Goal: Transaction & Acquisition: Purchase product/service

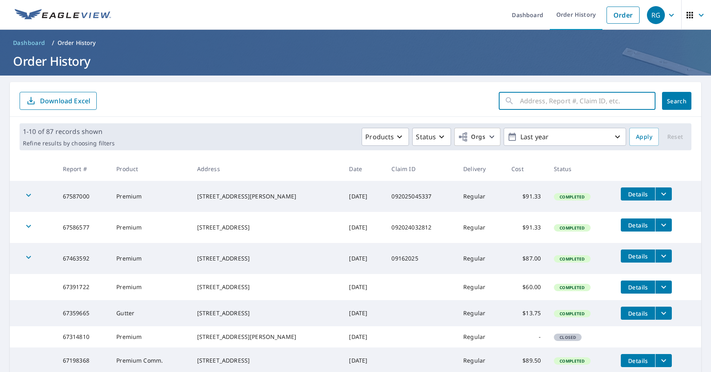
click at [537, 104] on input "text" at bounding box center [587, 100] width 135 height 23
type input "8865 synergy dr, mckinney, tx"
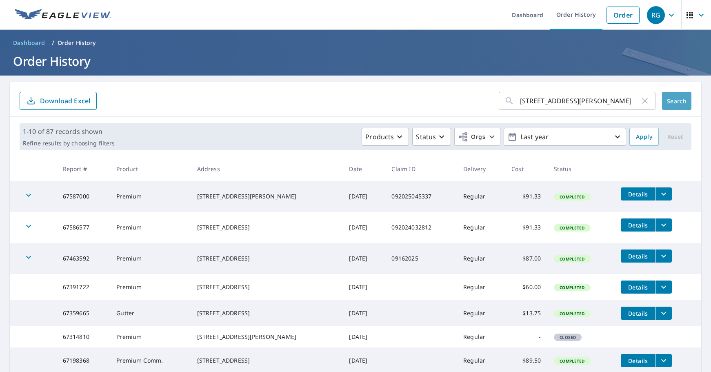
click at [674, 98] on span "Search" at bounding box center [676, 101] width 16 height 8
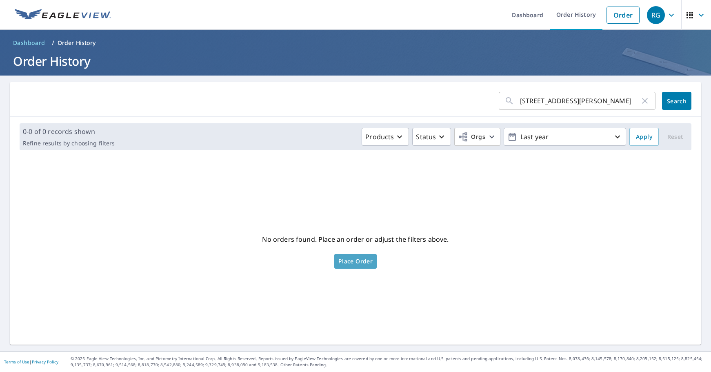
click at [353, 259] on span "Place Order" at bounding box center [355, 261] width 34 height 4
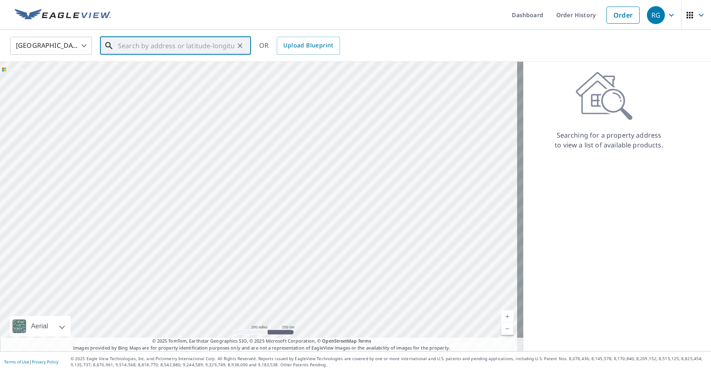
click at [169, 51] on input "text" at bounding box center [176, 45] width 116 height 23
click at [153, 68] on span "8865 Synergy Dr" at bounding box center [180, 69] width 128 height 10
type input "[STREET_ADDRESS][PERSON_NAME]"
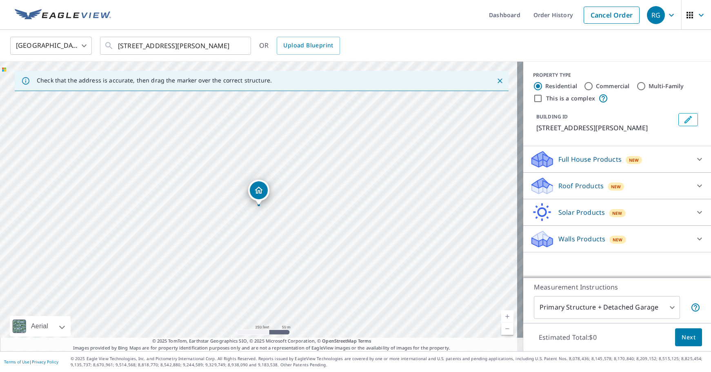
click at [584, 85] on input "Commercial" at bounding box center [589, 86] width 10 height 10
radio input "true"
type input "4"
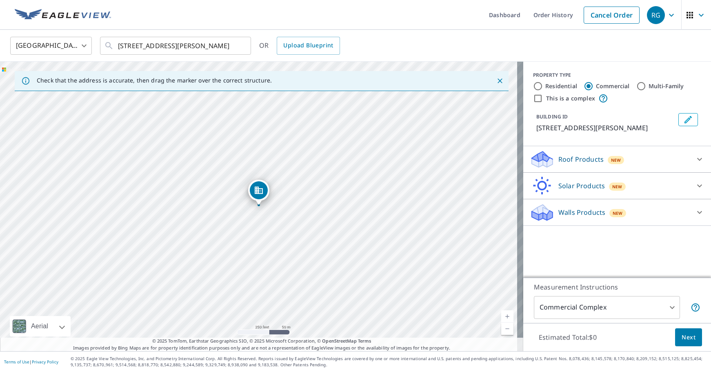
click at [533, 98] on input "This is a complex" at bounding box center [538, 98] width 10 height 10
checkbox input "true"
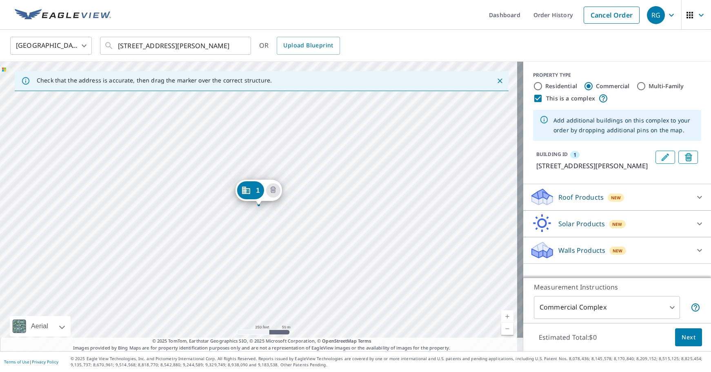
click at [501, 313] on link "Current Level 17, Zoom In" at bounding box center [507, 316] width 12 height 12
click at [501, 313] on link "Current Level 18, Zoom In" at bounding box center [507, 316] width 12 height 12
click at [501, 313] on link "Current Level 19, Zoom In" at bounding box center [507, 316] width 12 height 12
click at [245, 191] on icon "Dropped pin, building 1, Commercial property, 8865 Synergy Dr Mckinney, TX 75070" at bounding box center [246, 189] width 8 height 7
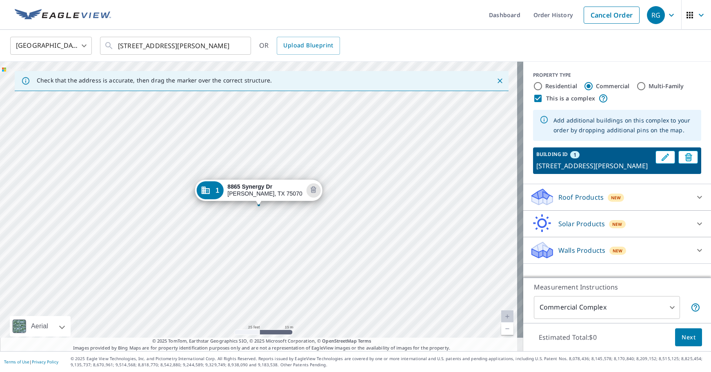
click at [257, 215] on div "1 [STREET_ADDRESS][PERSON_NAME]" at bounding box center [261, 206] width 523 height 289
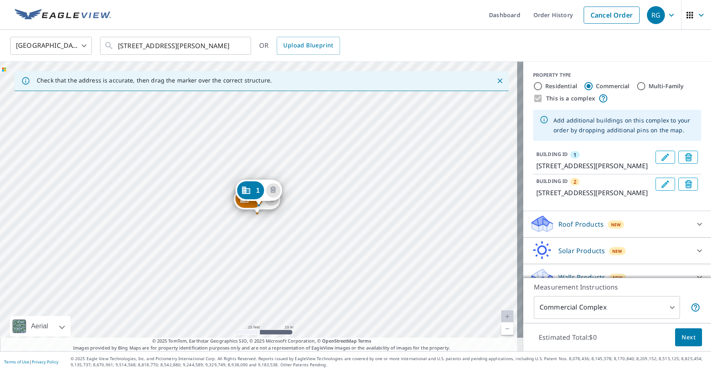
click at [246, 203] on div "1 [STREET_ADDRESS][PERSON_NAME]" at bounding box center [258, 192] width 47 height 25
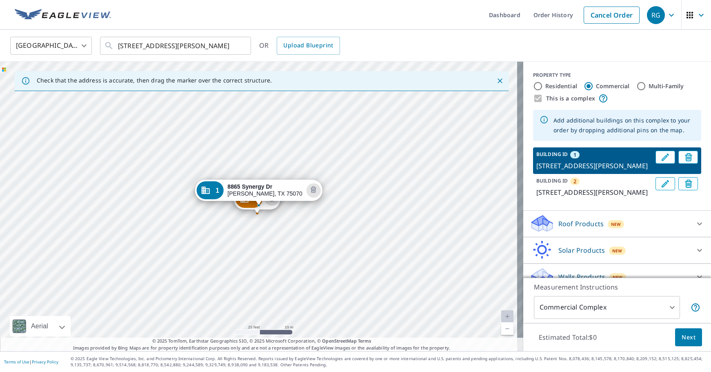
click at [266, 169] on div "2 [STREET_ADDRESS][PERSON_NAME] 1 8865 [GEOGRAPHIC_DATA][PERSON_NAME]" at bounding box center [261, 206] width 523 height 289
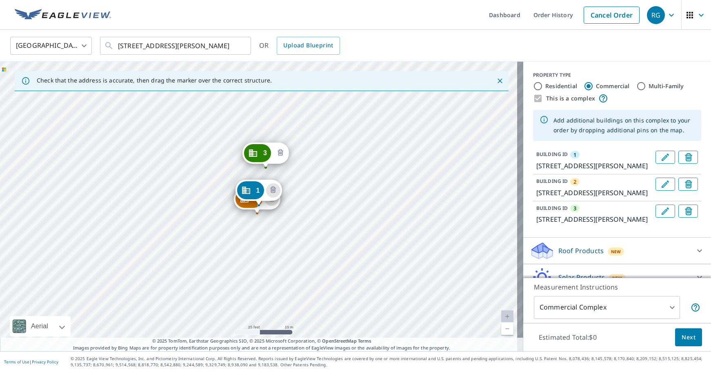
click at [280, 155] on icon "Delete building 3" at bounding box center [280, 152] width 6 height 7
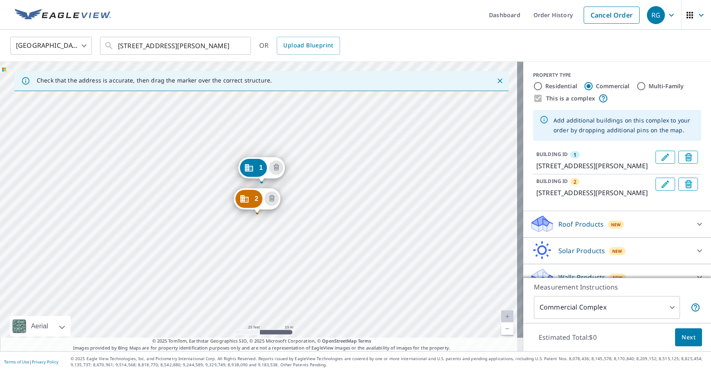
drag, startPoint x: 246, startPoint y: 203, endPoint x: 249, endPoint y: 180, distance: 23.0
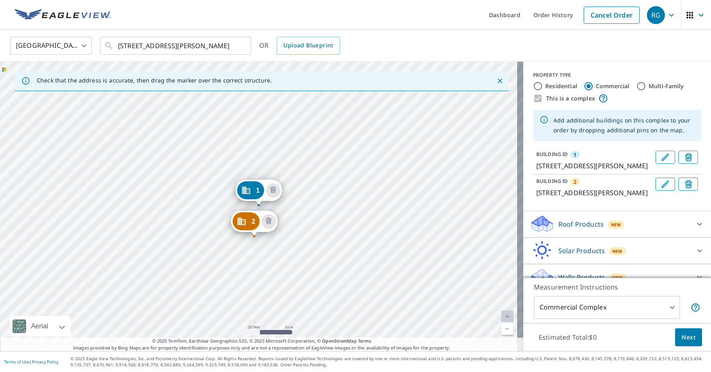
drag, startPoint x: 249, startPoint y: 220, endPoint x: 366, endPoint y: 225, distance: 117.3
click at [257, 189] on span "1" at bounding box center [258, 190] width 4 height 6
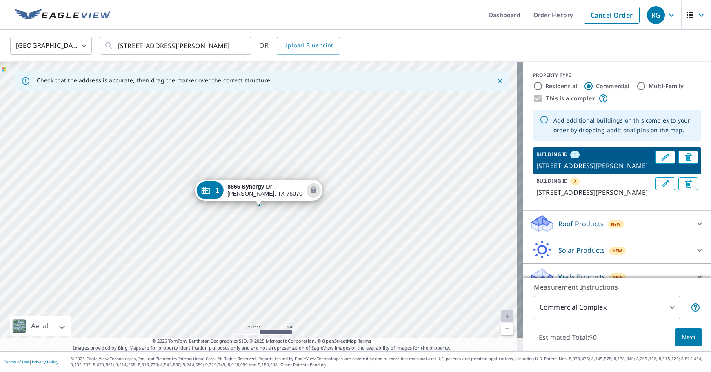
click at [359, 199] on div "2 [STREET_ADDRESS][PERSON_NAME] 1 8865 [GEOGRAPHIC_DATA][PERSON_NAME]" at bounding box center [261, 206] width 523 height 289
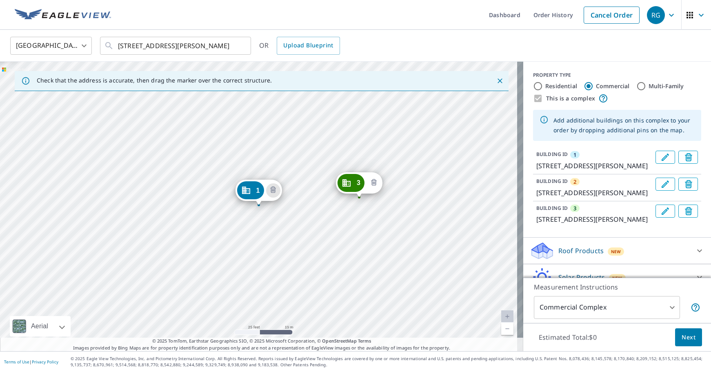
click at [372, 184] on icon "Delete building 3" at bounding box center [374, 183] width 10 height 10
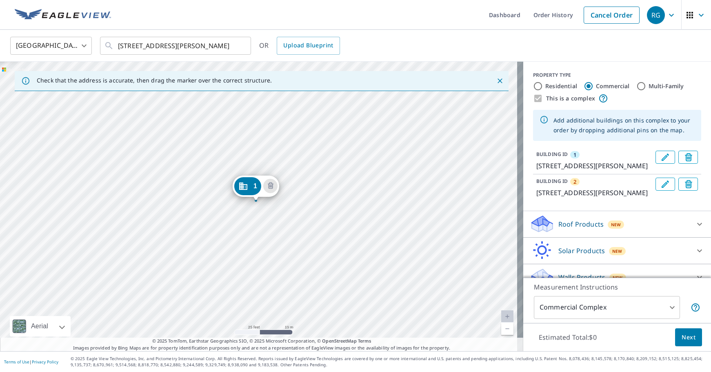
drag, startPoint x: 252, startPoint y: 186, endPoint x: 249, endPoint y: 181, distance: 5.3
click at [363, 224] on div "2 [STREET_ADDRESS][PERSON_NAME] 1 8865 [GEOGRAPHIC_DATA][PERSON_NAME]" at bounding box center [261, 206] width 523 height 289
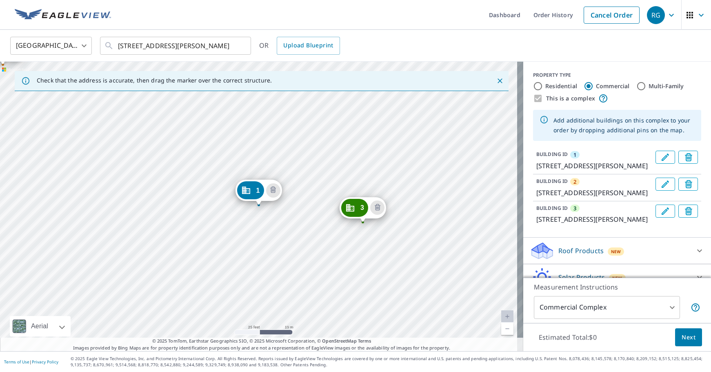
click at [109, 213] on div "2 8876 Synergy [PERSON_NAME][GEOGRAPHIC_DATA] 3 8855 [GEOGRAPHIC_DATA][PERSON_N…" at bounding box center [261, 206] width 523 height 289
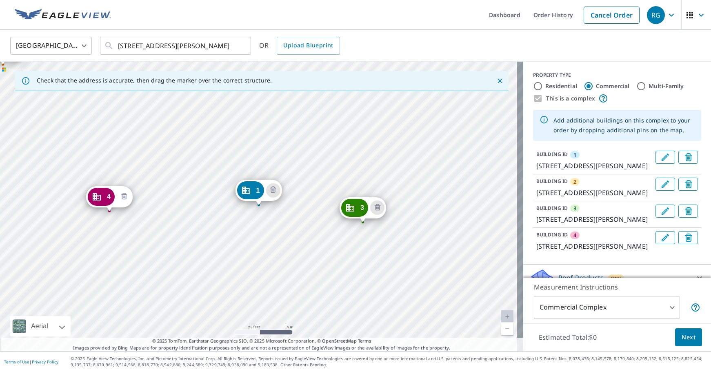
click at [123, 197] on icon "Delete building 4" at bounding box center [123, 196] width 2 height 2
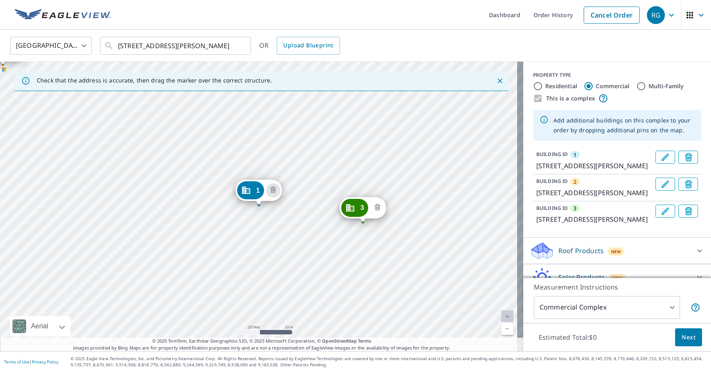
click at [377, 206] on icon "Delete building 3" at bounding box center [378, 208] width 10 height 10
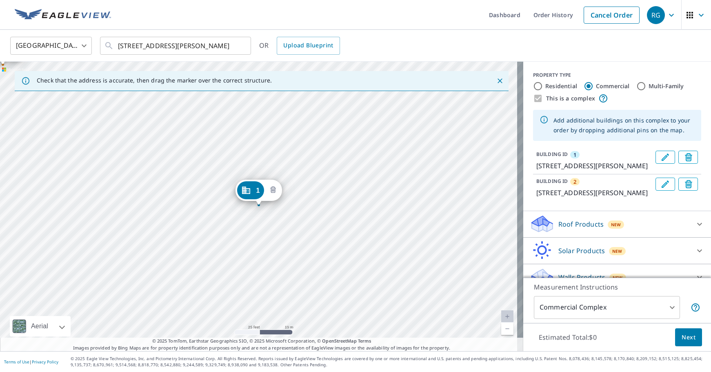
click at [274, 189] on icon "Delete building 1" at bounding box center [273, 190] width 10 height 10
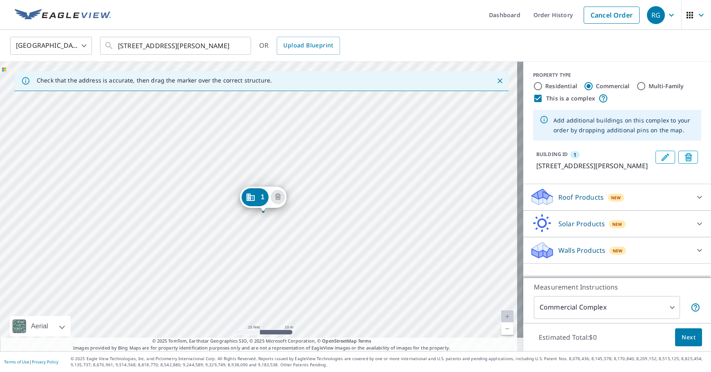
drag, startPoint x: 261, startPoint y: 184, endPoint x: 271, endPoint y: 202, distance: 21.0
drag, startPoint x: 422, startPoint y: 312, endPoint x: 495, endPoint y: 313, distance: 72.6
click at [495, 313] on div "1 [STREET_ADDRESS][PERSON_NAME]" at bounding box center [261, 206] width 523 height 289
drag, startPoint x: 325, startPoint y: 190, endPoint x: 420, endPoint y: 196, distance: 95.3
click at [375, 196] on div "1 [STREET_ADDRESS][PERSON_NAME]" at bounding box center [261, 206] width 523 height 289
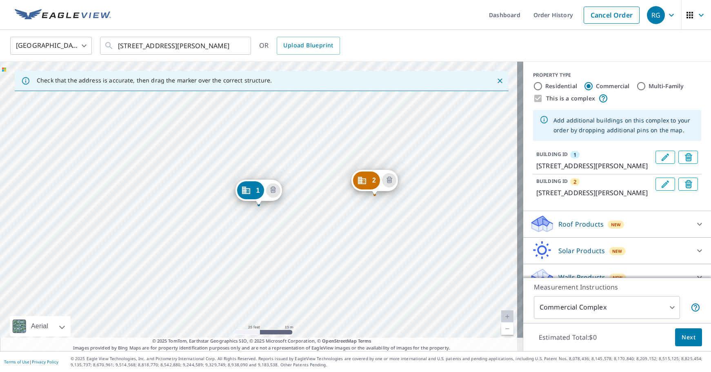
click at [695, 229] on icon at bounding box center [700, 224] width 10 height 10
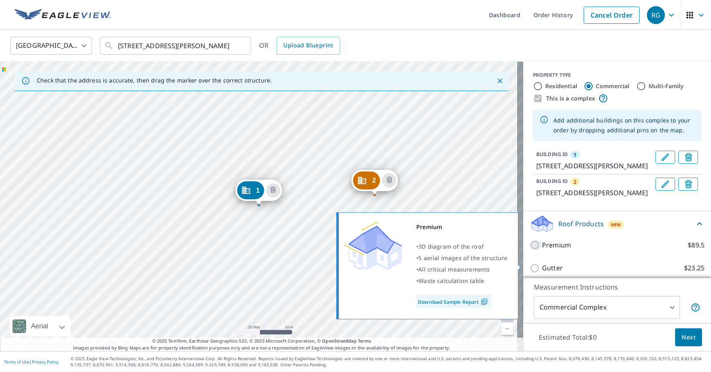
click at [530, 250] on input "Premium $89.5" at bounding box center [536, 245] width 12 height 10
checkbox input "true"
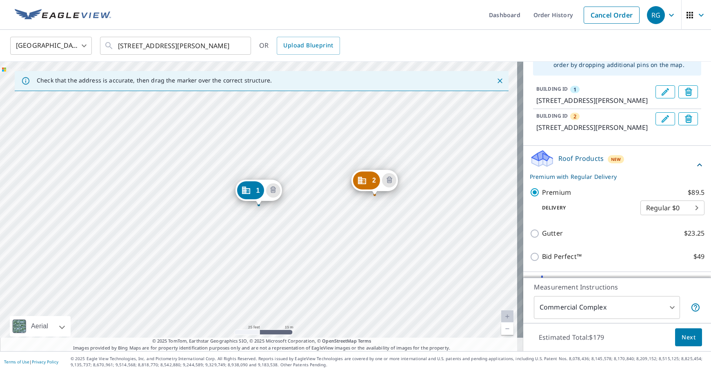
scroll to position [82, 0]
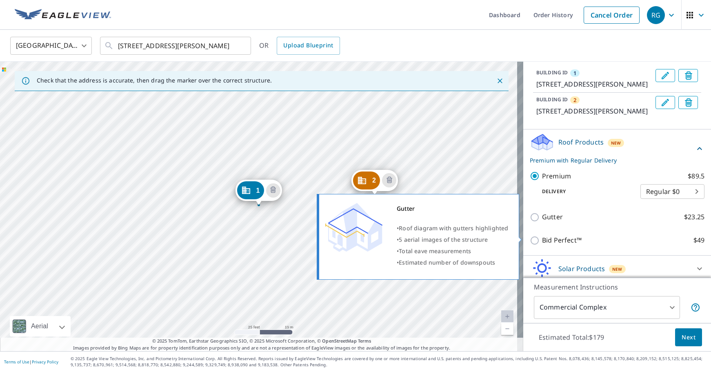
click at [530, 222] on input "Gutter $23.25" at bounding box center [536, 217] width 12 height 10
checkbox input "true"
type input "2"
checkbox input "false"
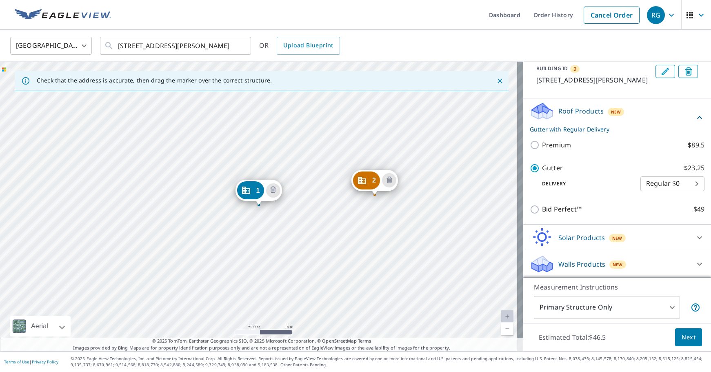
scroll to position [131, 0]
click at [682, 333] on span "Next" at bounding box center [688, 337] width 14 height 10
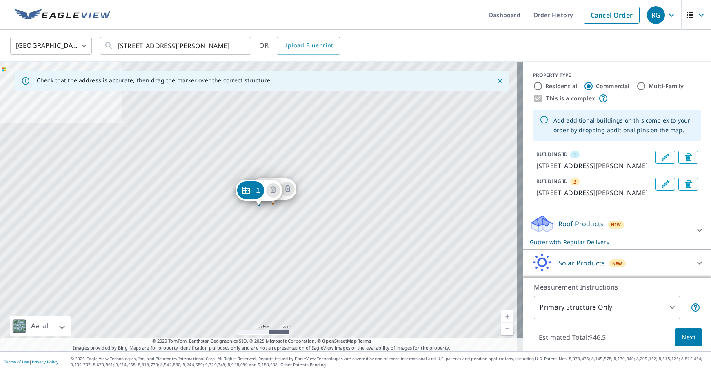
click at [695, 235] on icon at bounding box center [700, 230] width 10 height 10
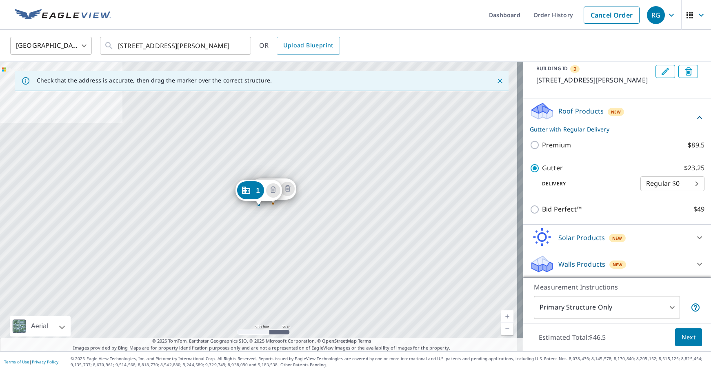
scroll to position [132, 0]
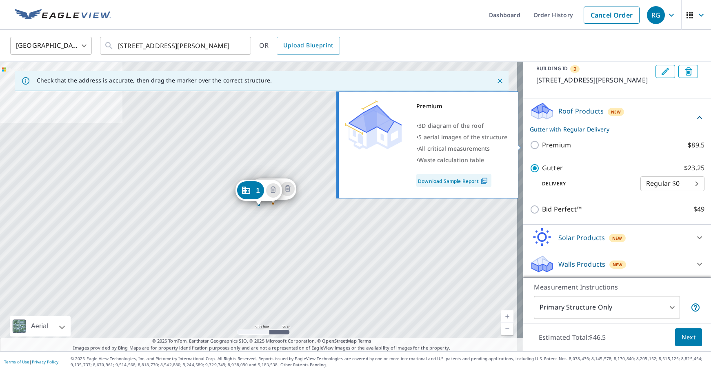
click at [530, 146] on input "Premium $89.5" at bounding box center [536, 145] width 12 height 10
checkbox input "true"
checkbox input "false"
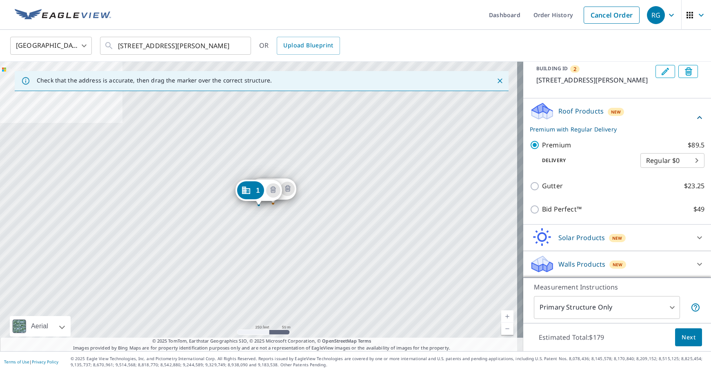
click at [501, 314] on link "Current Level 17, Zoom In" at bounding box center [507, 316] width 12 height 12
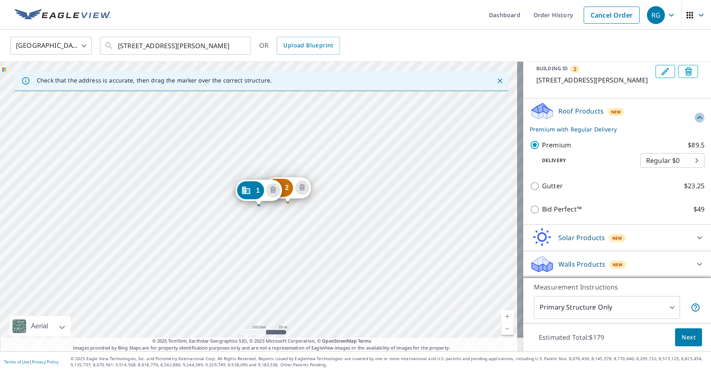
click at [697, 118] on icon at bounding box center [699, 117] width 5 height 3
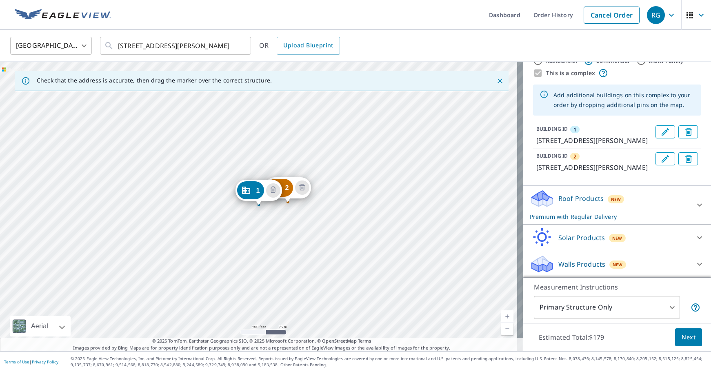
scroll to position [45, 0]
click at [681, 333] on span "Next" at bounding box center [688, 337] width 14 height 10
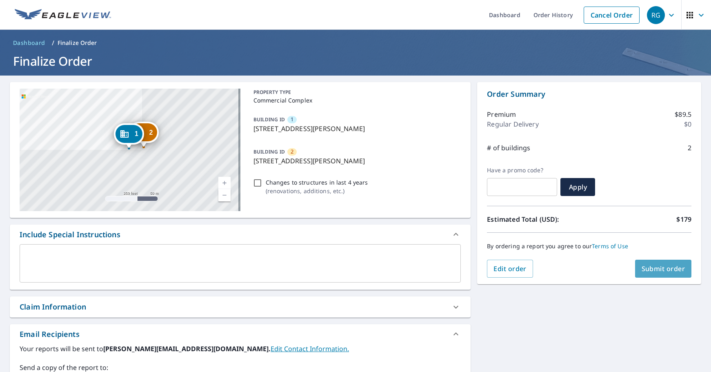
click at [668, 267] on span "Submit order" at bounding box center [663, 268] width 44 height 9
checkbox input "true"
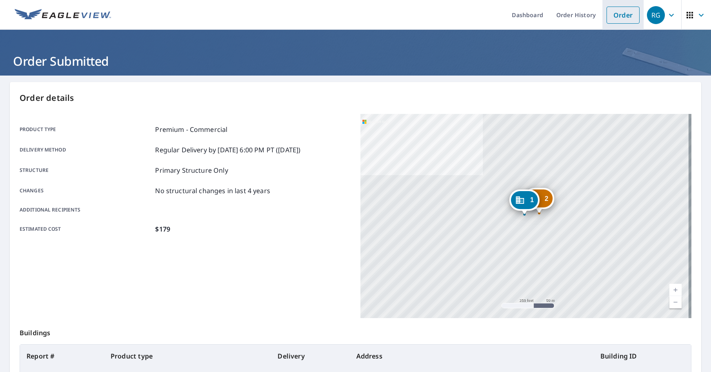
click at [620, 17] on link "Order" at bounding box center [622, 15] width 33 height 17
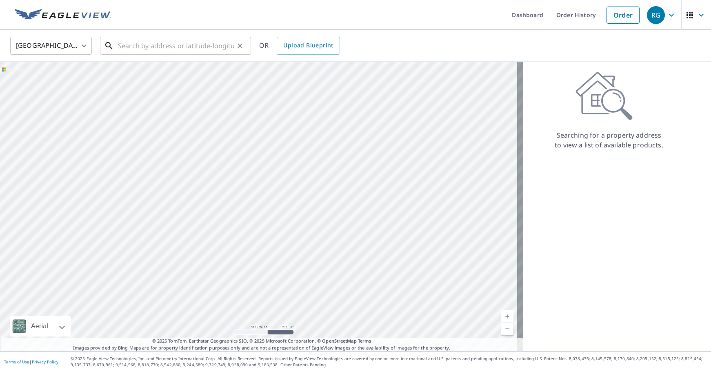
click at [185, 49] on input "text" at bounding box center [176, 45] width 116 height 23
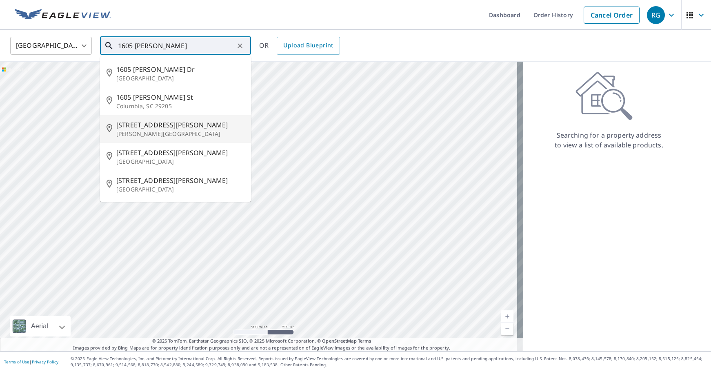
click at [157, 125] on span "[STREET_ADDRESS][PERSON_NAME]" at bounding box center [180, 125] width 128 height 10
type input "[STREET_ADDRESS][PERSON_NAME][PERSON_NAME]"
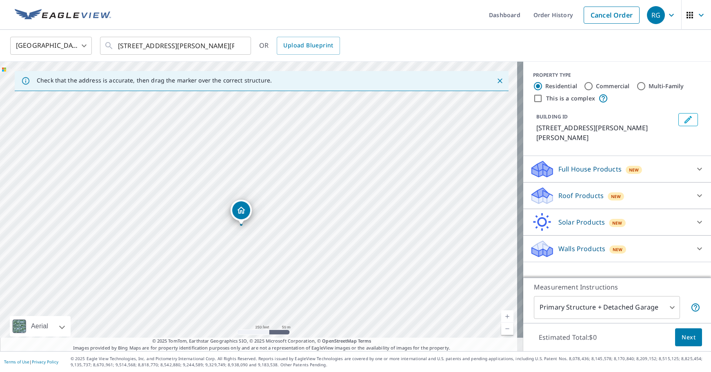
drag, startPoint x: 261, startPoint y: 186, endPoint x: 244, endPoint y: 206, distance: 26.3
click at [584, 83] on input "Commercial" at bounding box center [589, 86] width 10 height 10
radio input "true"
type input "4"
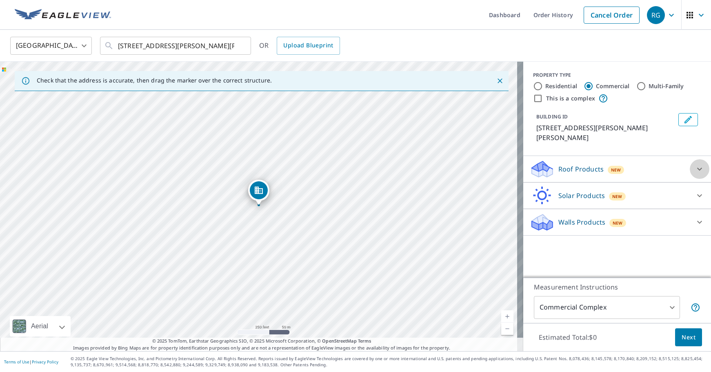
click at [695, 164] on icon at bounding box center [700, 169] width 10 height 10
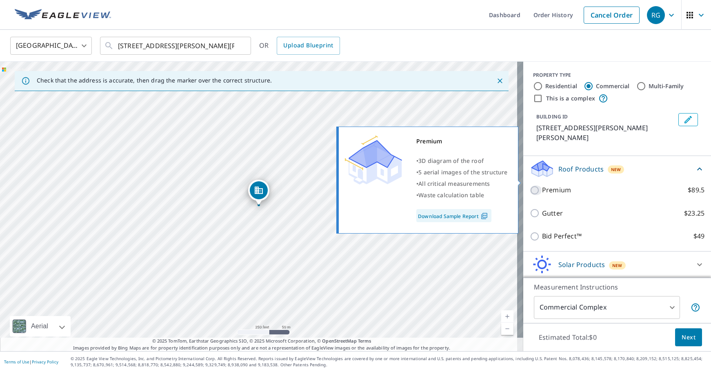
click at [530, 185] on input "Premium $89.5" at bounding box center [536, 190] width 12 height 10
checkbox input "true"
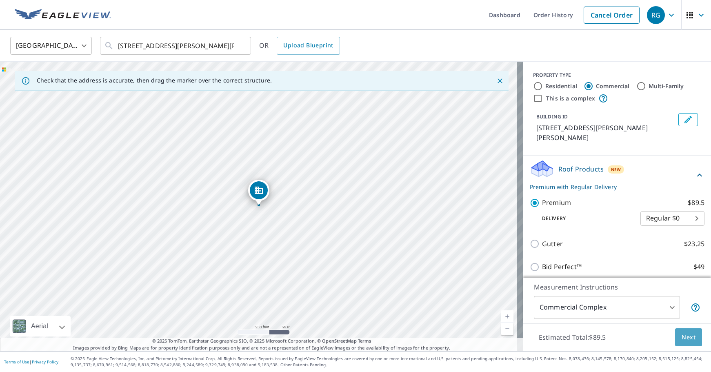
click at [682, 333] on span "Next" at bounding box center [688, 337] width 14 height 10
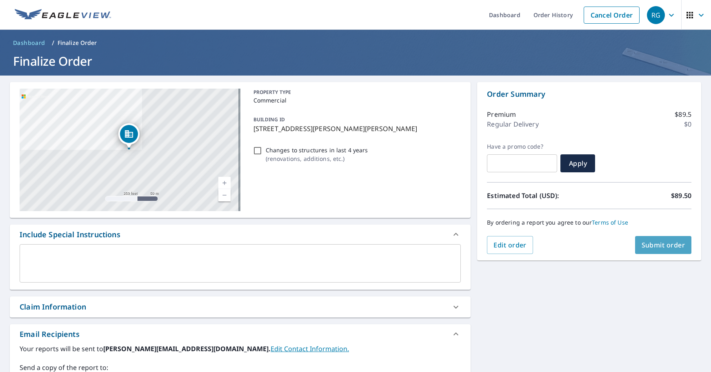
click at [659, 242] on span "Submit order" at bounding box center [663, 244] width 44 height 9
checkbox input "true"
